Goal: Task Accomplishment & Management: Manage account settings

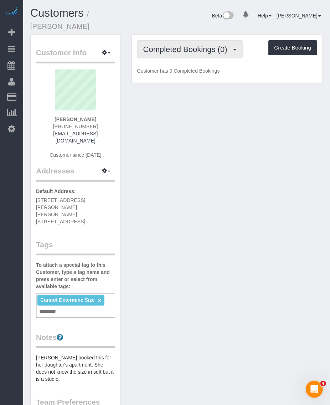
click at [187, 45] on span "Completed Bookings (0)" at bounding box center [187, 49] width 88 height 9
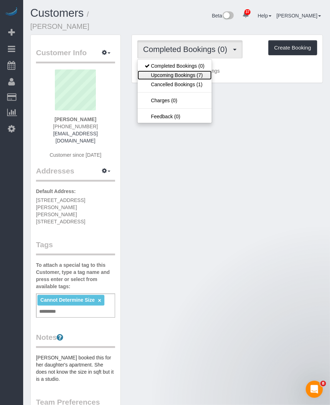
click at [183, 71] on link "Upcoming Bookings (7)" at bounding box center [174, 75] width 74 height 9
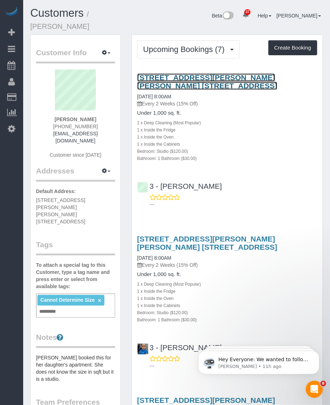
click at [147, 73] on link "1860 Horace Harding Expressway Apt. 7g, Forest Hill, NY 11375" at bounding box center [207, 81] width 140 height 16
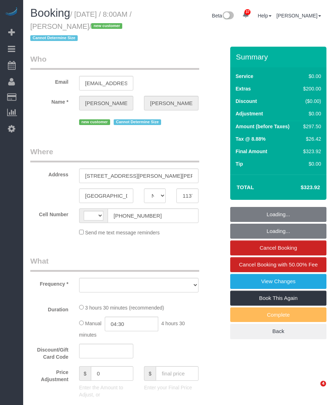
select select "NY"
select select "string:[GEOGRAPHIC_DATA]"
select select "string:stripe-pm_1SFDpA4VGloSiKo7FVSC2416"
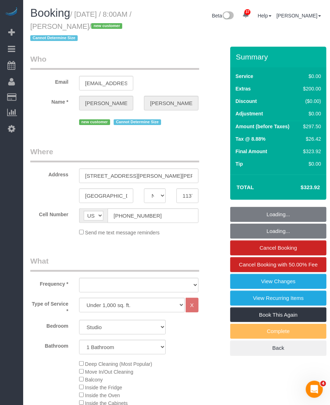
select select "object:928"
select select "spot1"
select select "number:56"
select select "number:72"
select select "number:15"
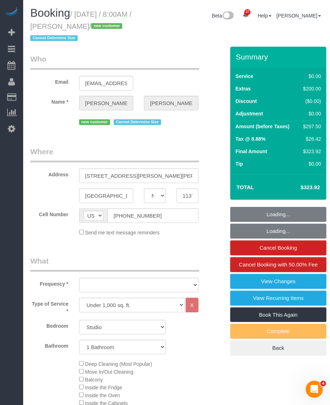
select select "number:5"
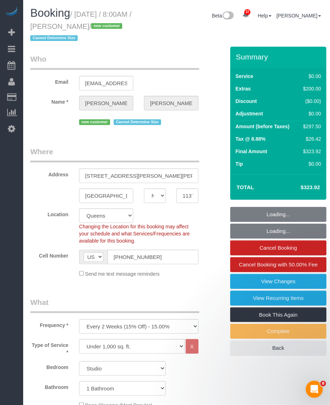
select select "object:1435"
select select "spot56"
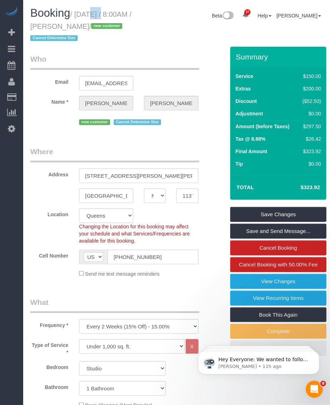
drag, startPoint x: 79, startPoint y: 13, endPoint x: 106, endPoint y: 24, distance: 29.6
click at [106, 24] on small "/ [DATE] / 8:00AM / [PERSON_NAME] / new customer Cannot Determine Size" at bounding box center [80, 26] width 101 height 32
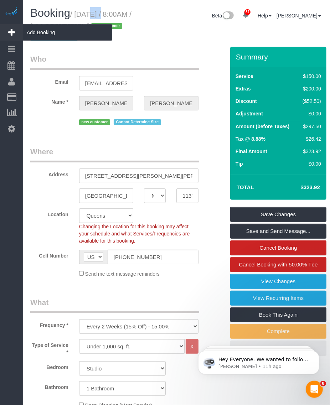
copy small "[DATE] / 8:00AM / [PERSON_NAME]"
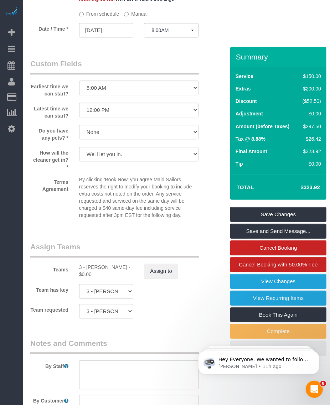
scroll to position [935, 0]
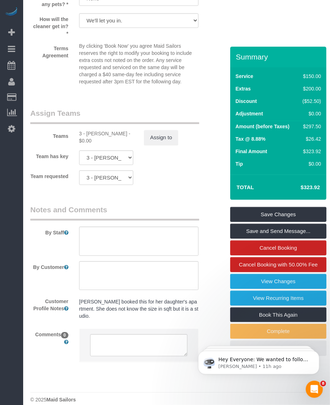
click at [95, 131] on div "3 - [PERSON_NAME] - $0.00" at bounding box center [106, 137] width 54 height 14
copy div "Hecleny"
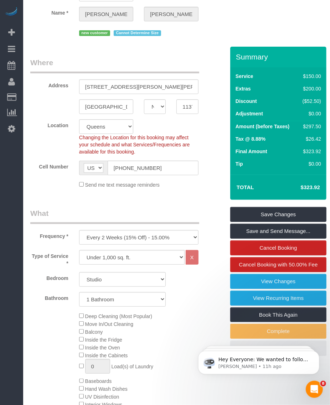
scroll to position [0, 0]
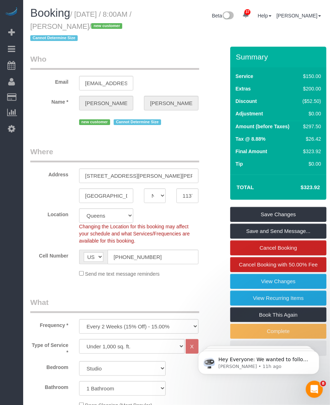
drag, startPoint x: 60, startPoint y: 26, endPoint x: 105, endPoint y: 27, distance: 45.6
click at [105, 27] on small "/ [DATE] / 8:00AM / [PERSON_NAME] / new customer Cannot Determine Size" at bounding box center [80, 26] width 101 height 32
copy small "[PERSON_NAME]"
click at [301, 278] on link "View Changes" at bounding box center [278, 281] width 96 height 15
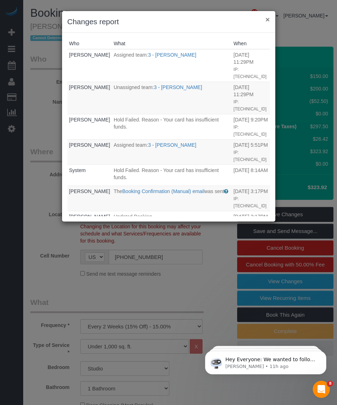
click at [266, 19] on button "×" at bounding box center [267, 19] width 4 height 7
